Goal: Transaction & Acquisition: Download file/media

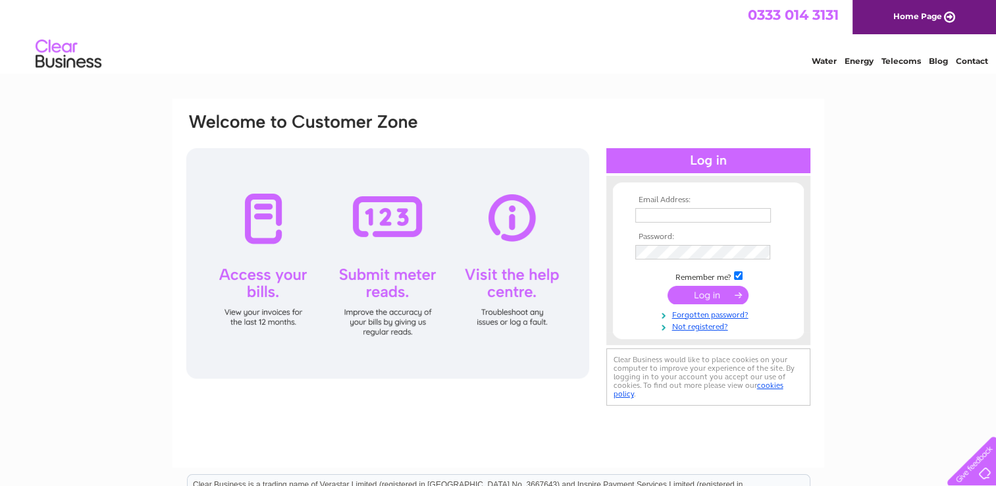
type input "harthill.bakery@talktalk.net"
click at [691, 296] on input "submit" at bounding box center [708, 295] width 81 height 18
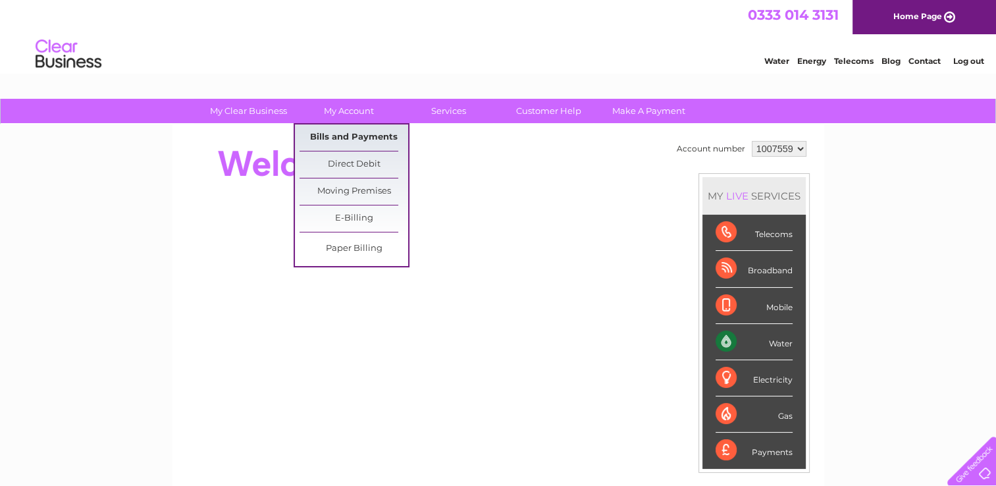
click at [348, 133] on link "Bills and Payments" at bounding box center [354, 137] width 109 height 26
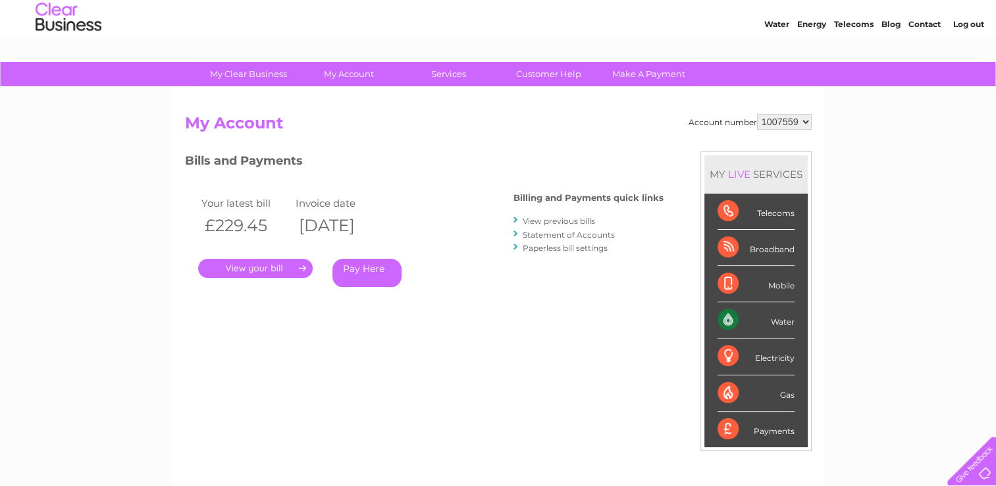
scroll to position [66, 0]
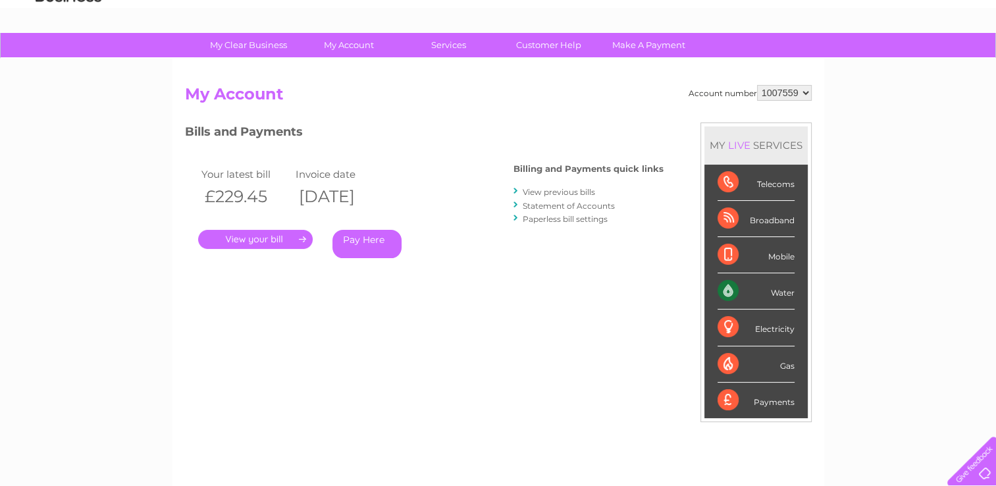
click at [243, 238] on link "." at bounding box center [255, 239] width 115 height 19
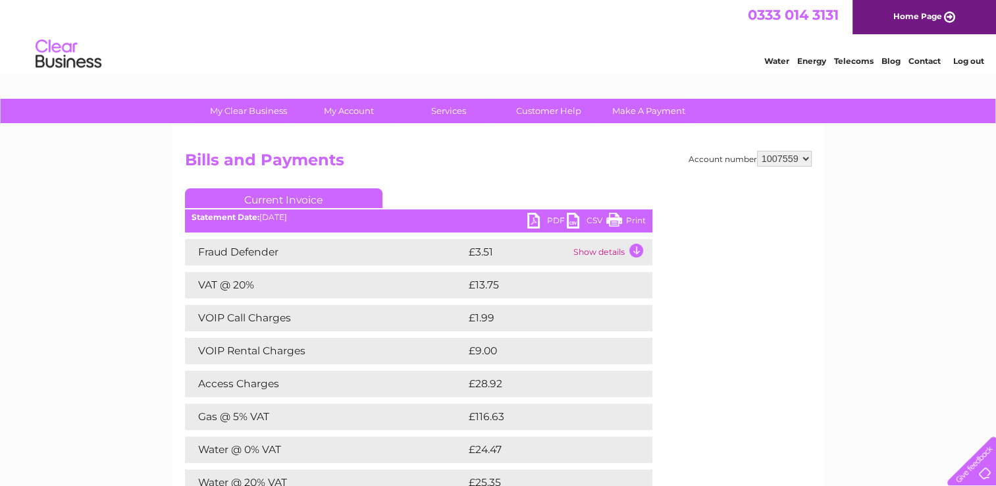
click at [300, 199] on link "Current Invoice" at bounding box center [284, 198] width 198 height 20
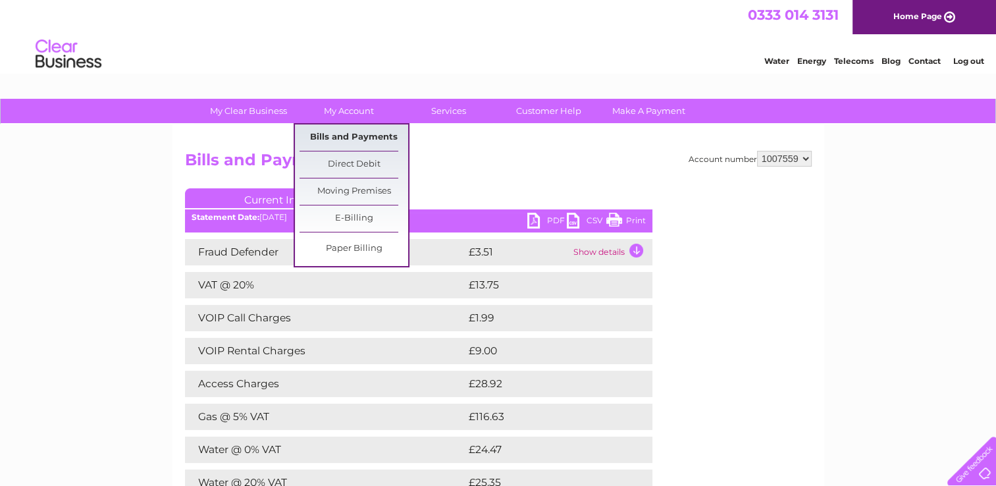
click at [340, 130] on link "Bills and Payments" at bounding box center [354, 137] width 109 height 26
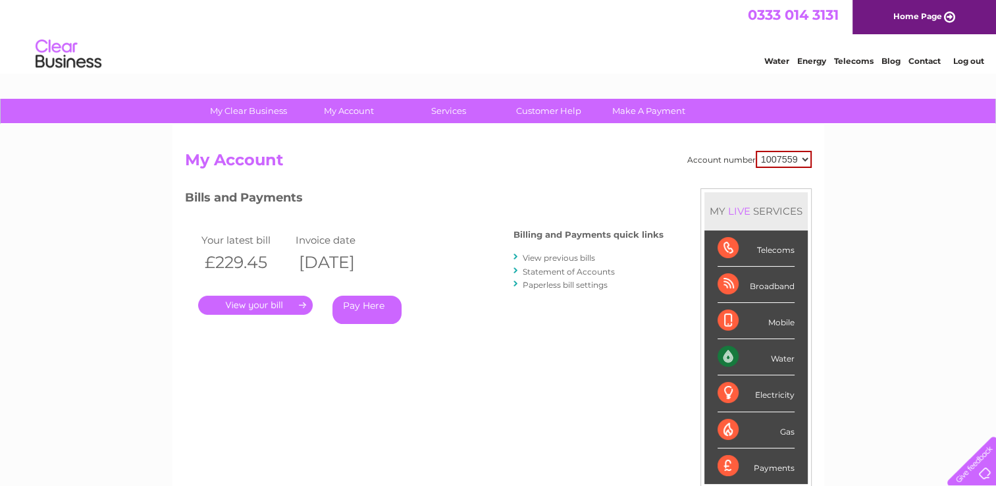
click at [564, 257] on link "View previous bills" at bounding box center [559, 258] width 72 height 10
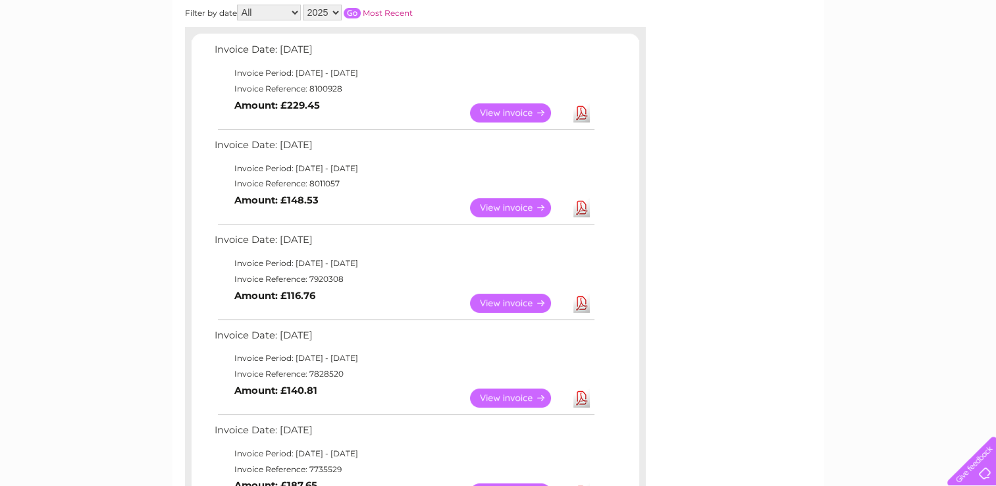
scroll to position [263, 0]
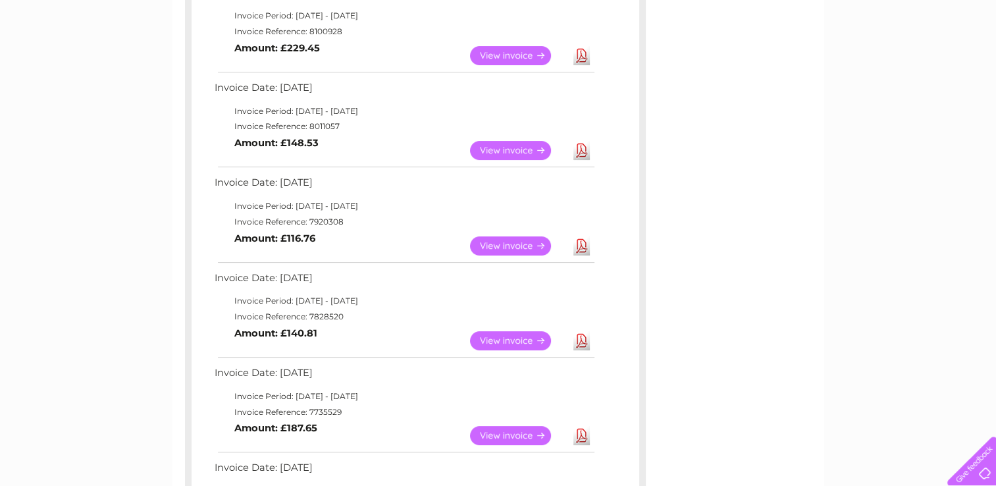
click at [583, 341] on link "Download" at bounding box center [581, 340] width 16 height 19
click at [576, 246] on link "Download" at bounding box center [581, 245] width 16 height 19
click at [582, 149] on link "Download" at bounding box center [581, 150] width 16 height 19
click at [581, 53] on link "Download" at bounding box center [581, 55] width 16 height 19
